Goal: Transaction & Acquisition: Book appointment/travel/reservation

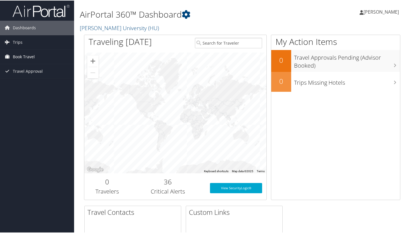
click at [27, 53] on span "Book Travel" at bounding box center [24, 56] width 22 height 14
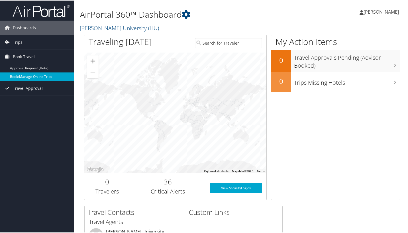
click at [28, 73] on link "Book/Manage Online Trips" at bounding box center [37, 76] width 74 height 9
